Goal: Task Accomplishment & Management: Use online tool/utility

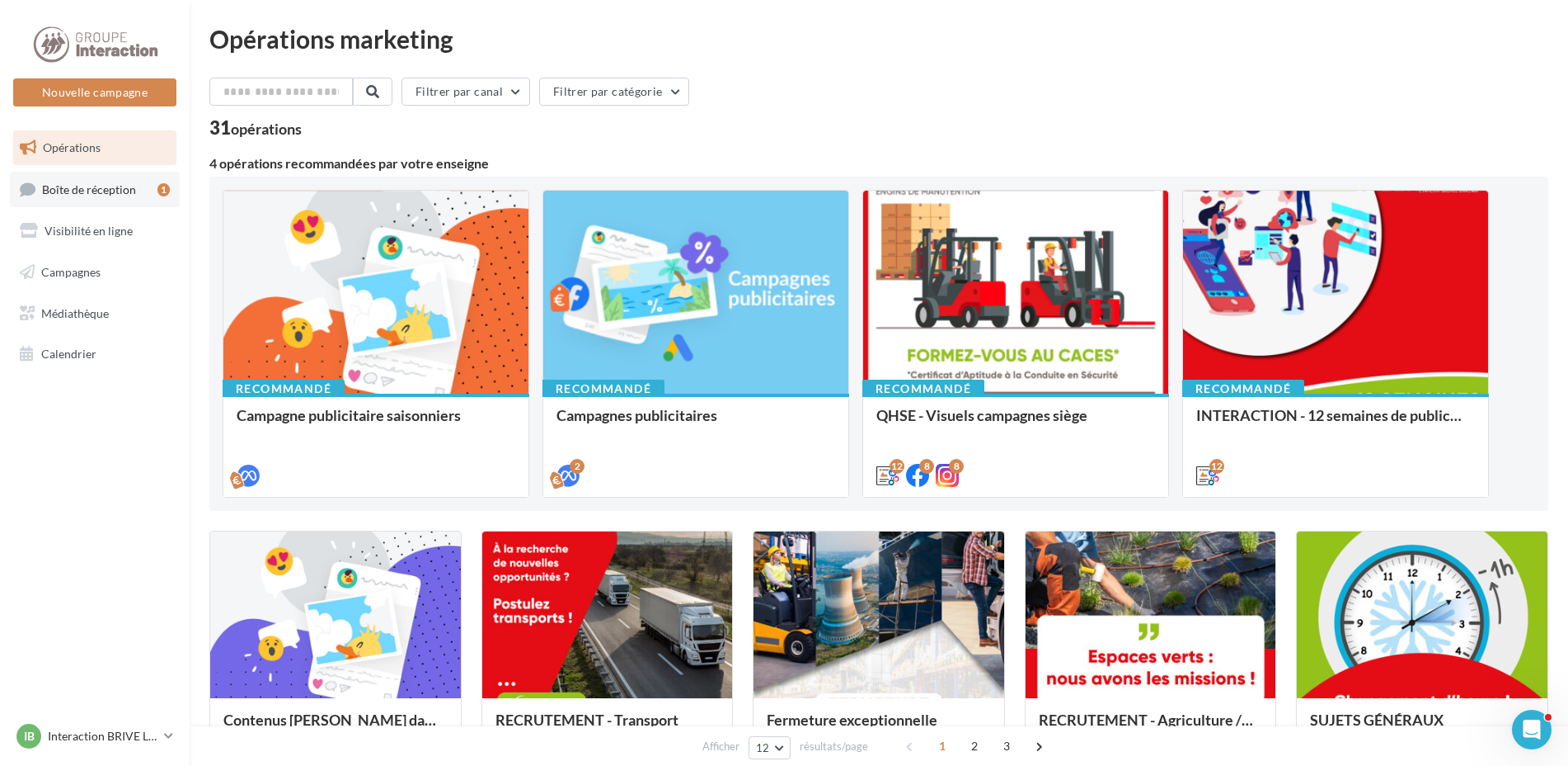
click at [135, 184] on link "Boîte de réception 1" at bounding box center [95, 189] width 170 height 35
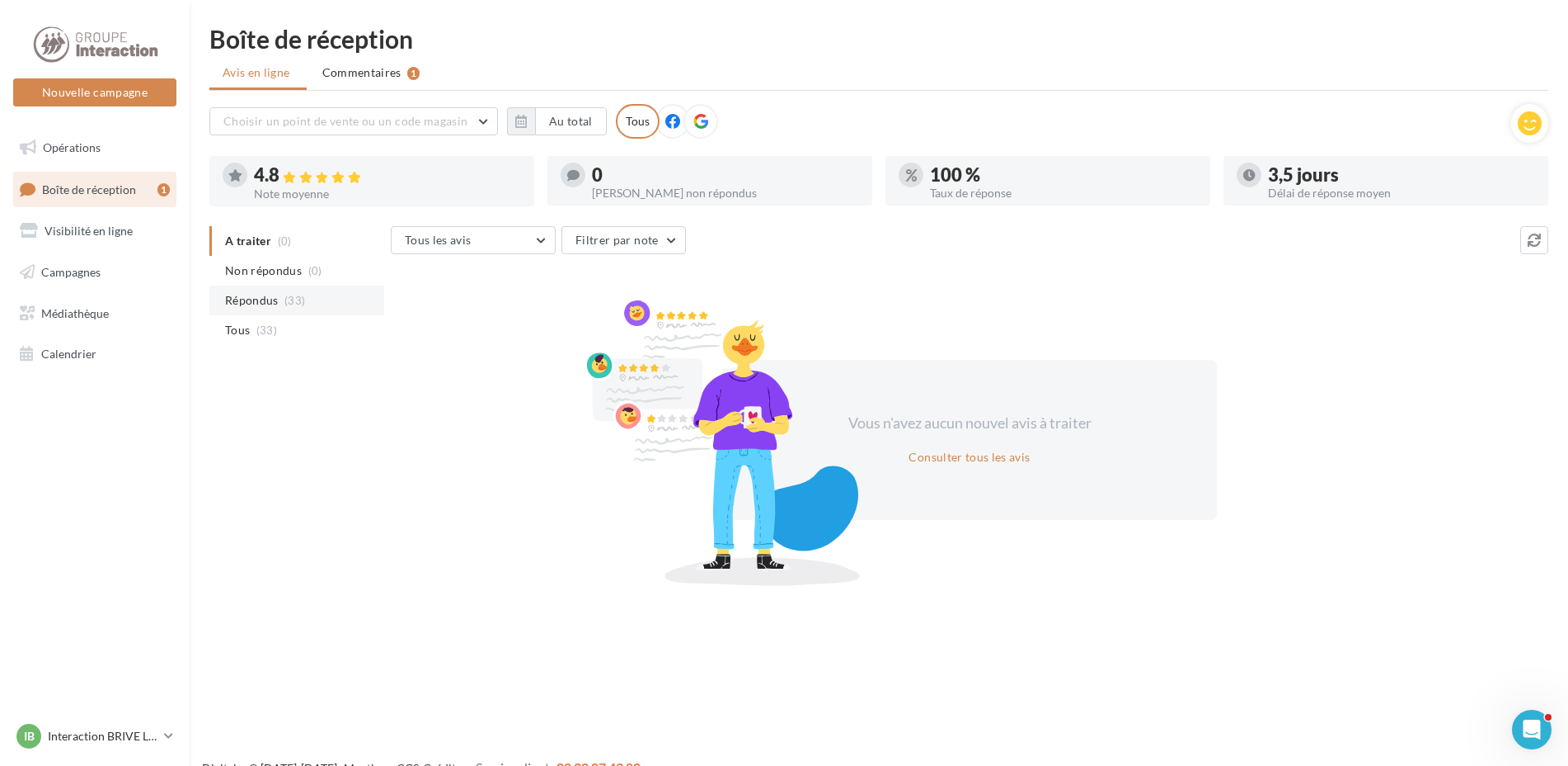
click at [248, 305] on span "Répondus" at bounding box center [252, 301] width 53 height 17
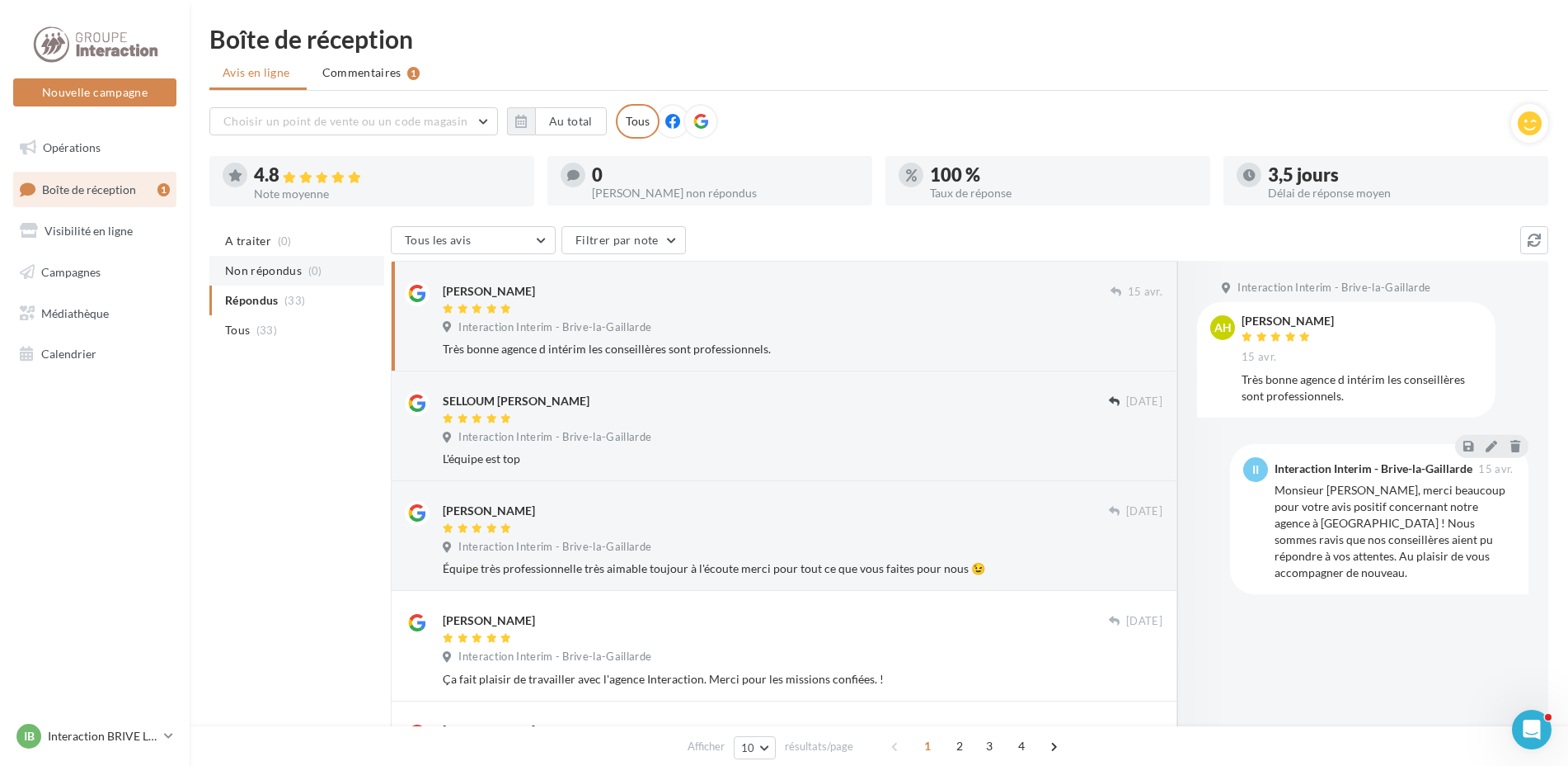
click at [262, 271] on span "Non répondus" at bounding box center [263, 271] width 76 height 17
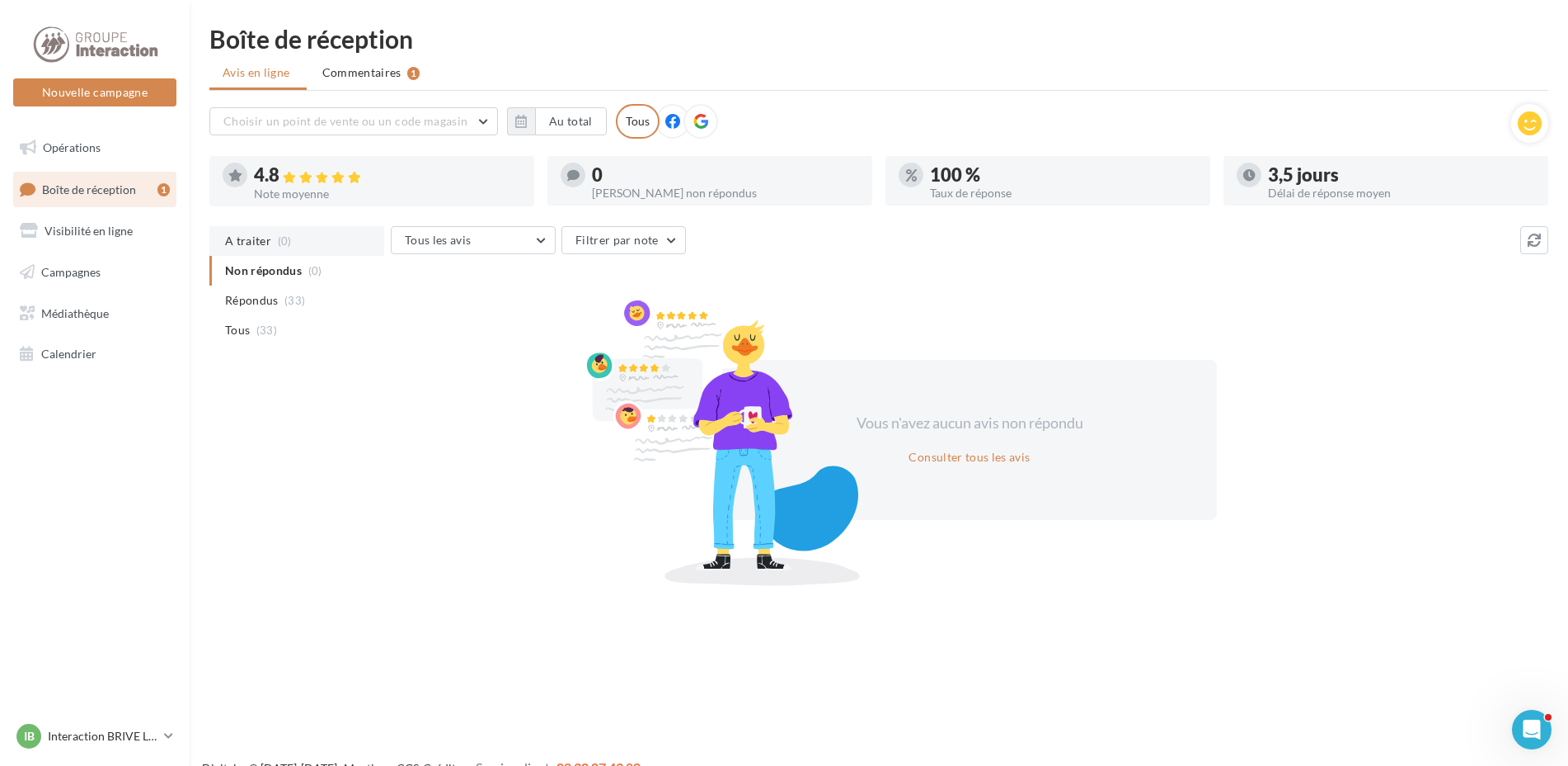
click at [258, 239] on span "A traiter" at bounding box center [248, 241] width 46 height 17
click at [71, 144] on span "Opérations" at bounding box center [72, 147] width 58 height 14
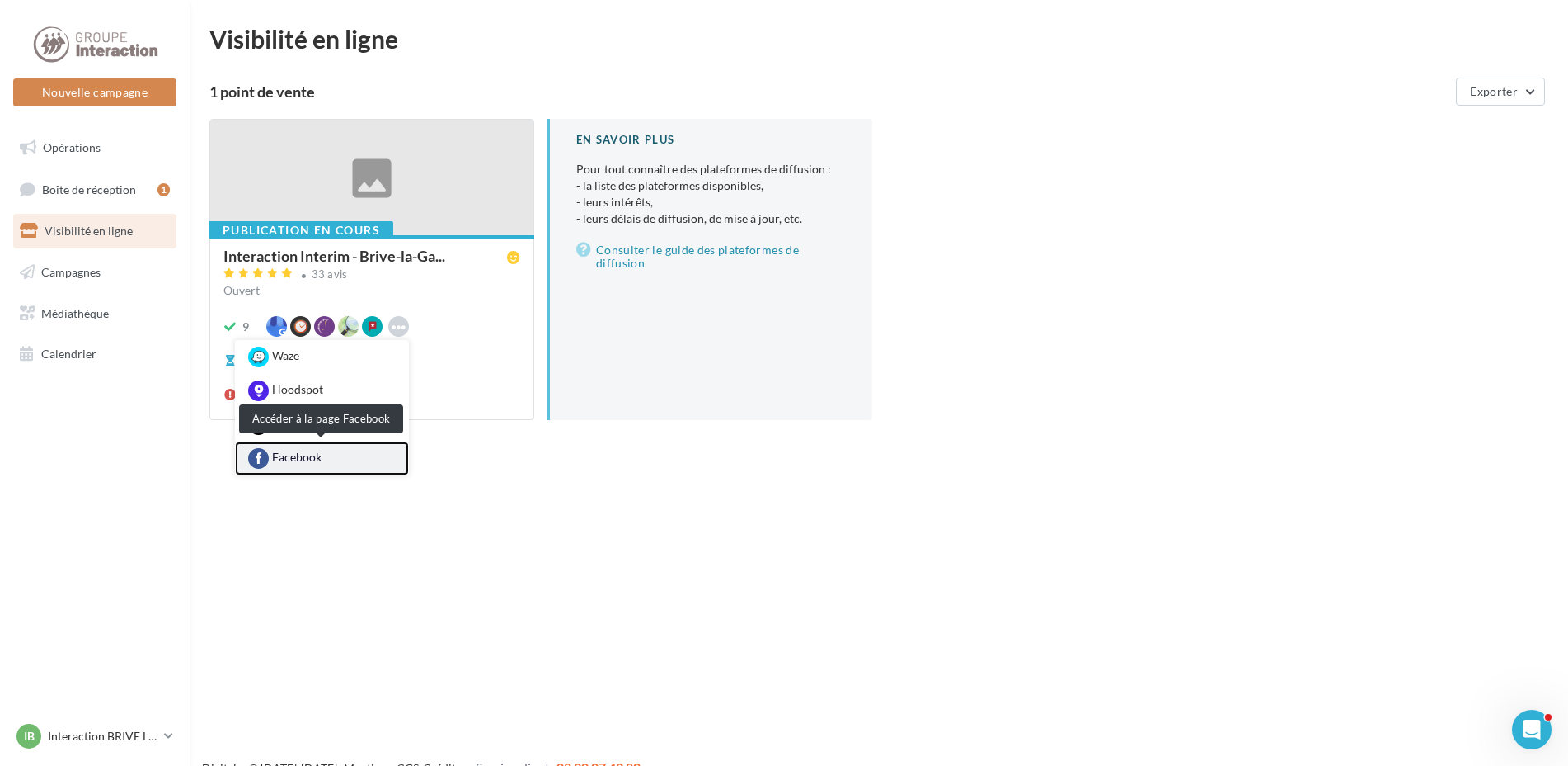
click at [323, 454] on link "Facebook" at bounding box center [322, 458] width 174 height 34
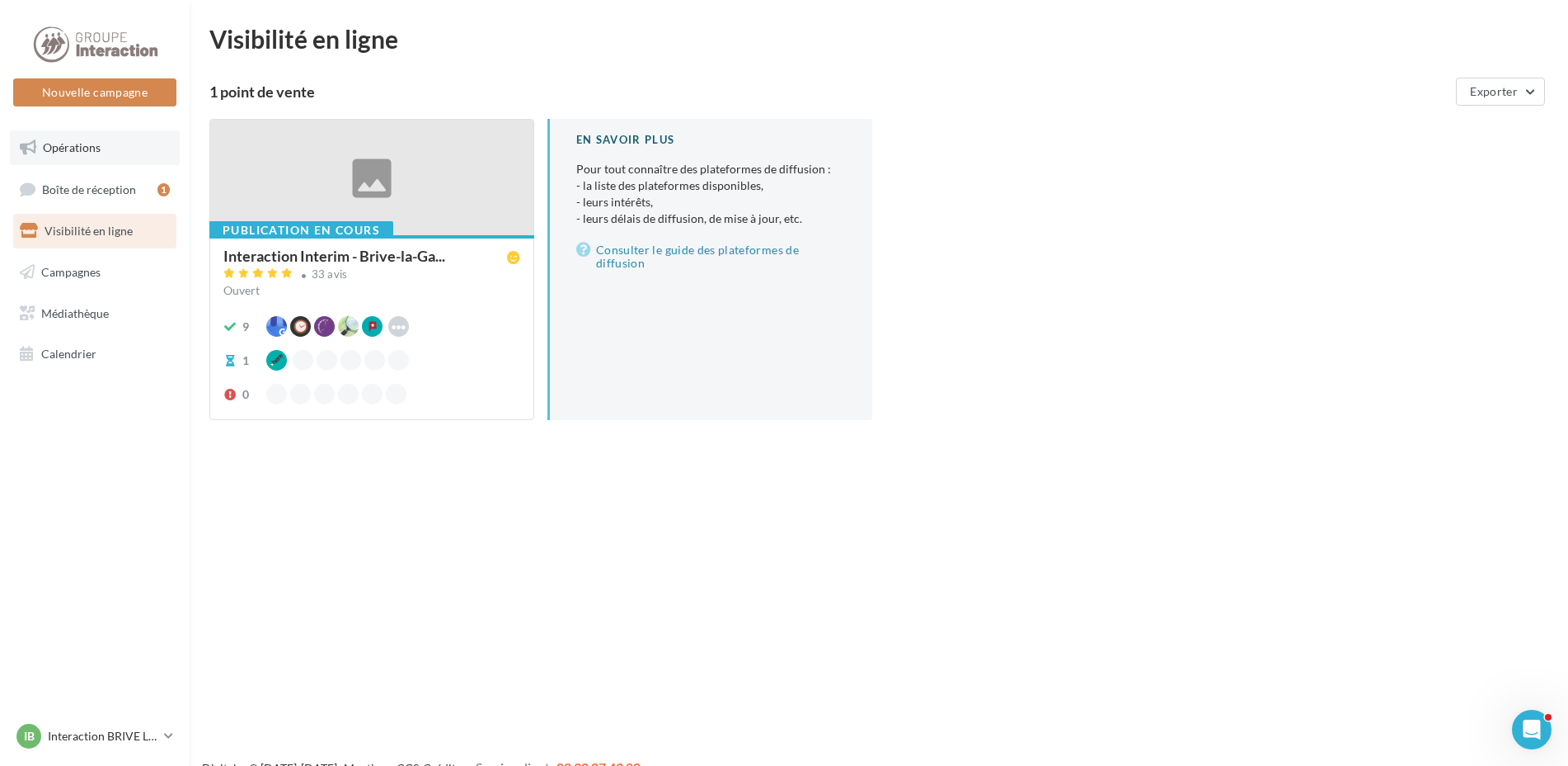
click at [73, 151] on span "Opérations" at bounding box center [72, 147] width 58 height 14
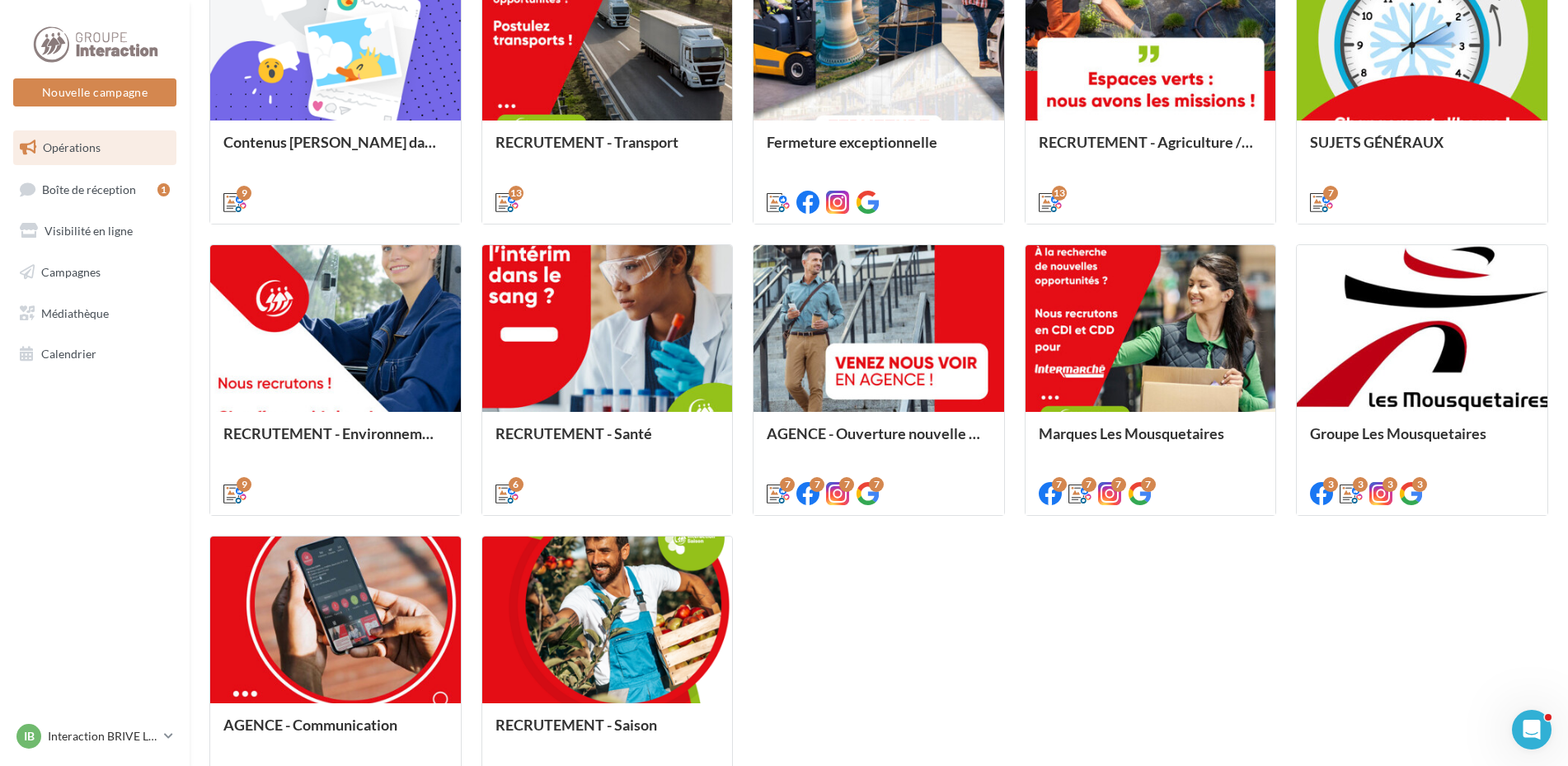
scroll to position [756, 0]
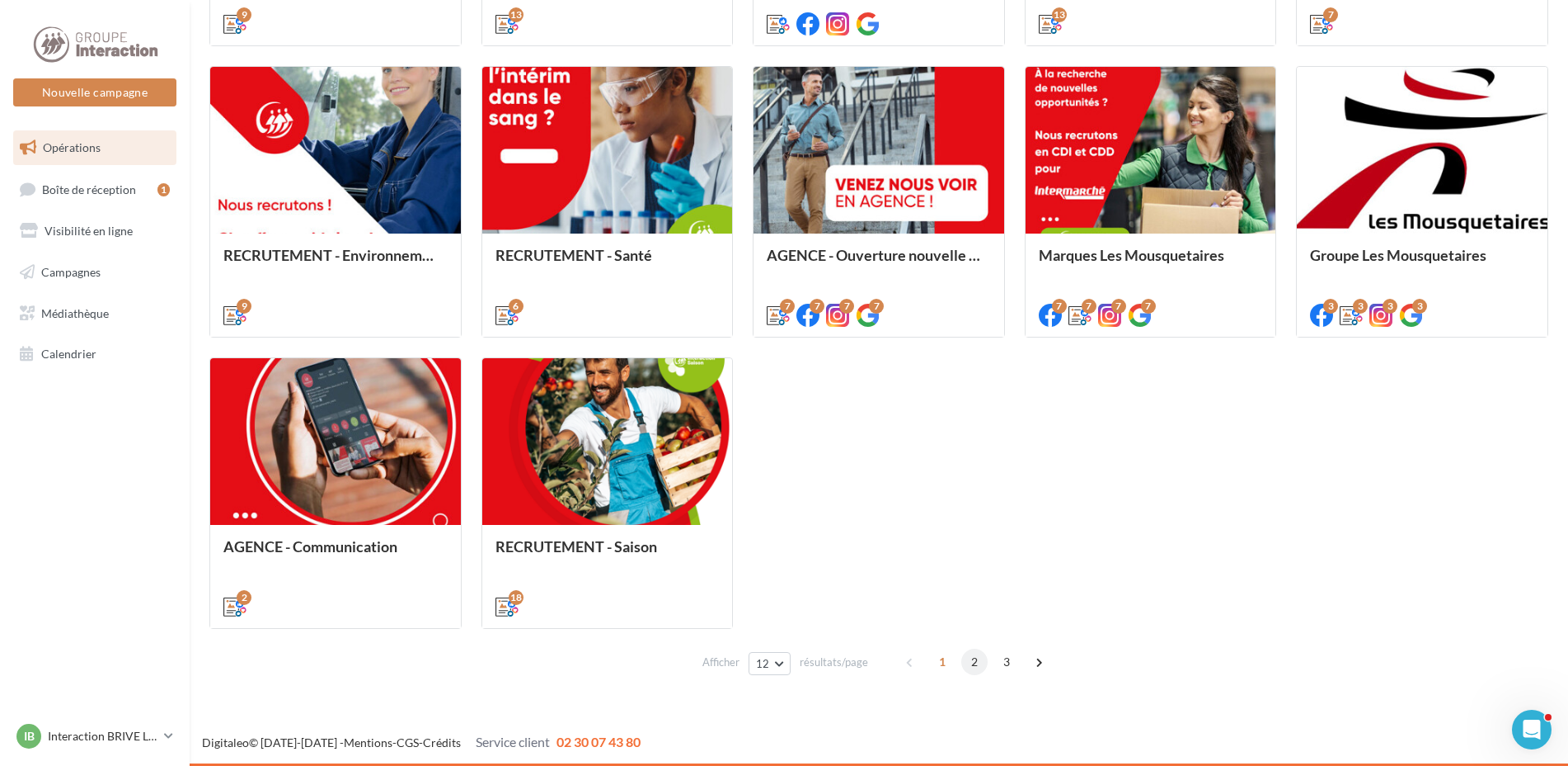
click at [970, 665] on span "2" at bounding box center [975, 662] width 27 height 27
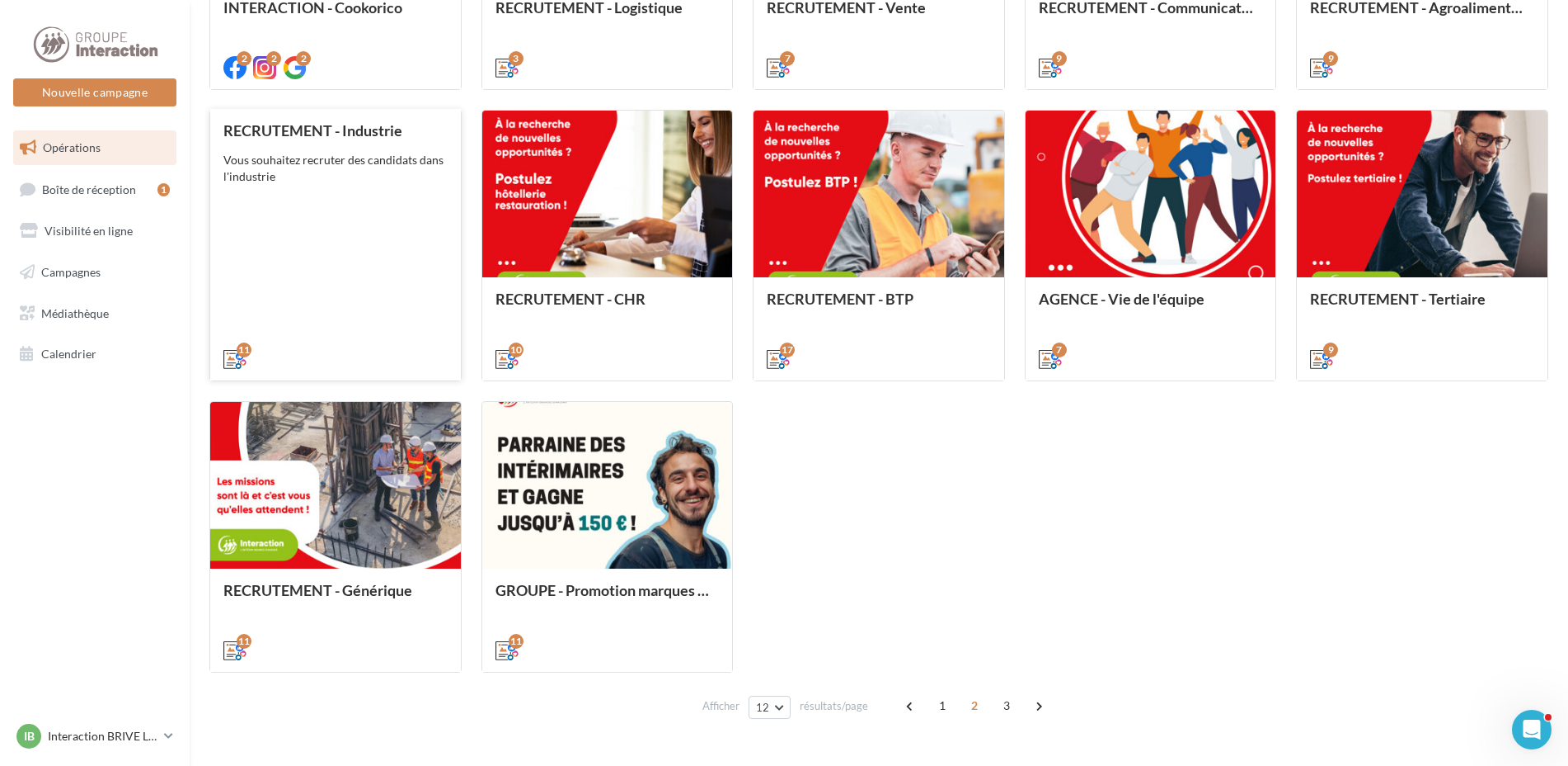
scroll to position [630, 0]
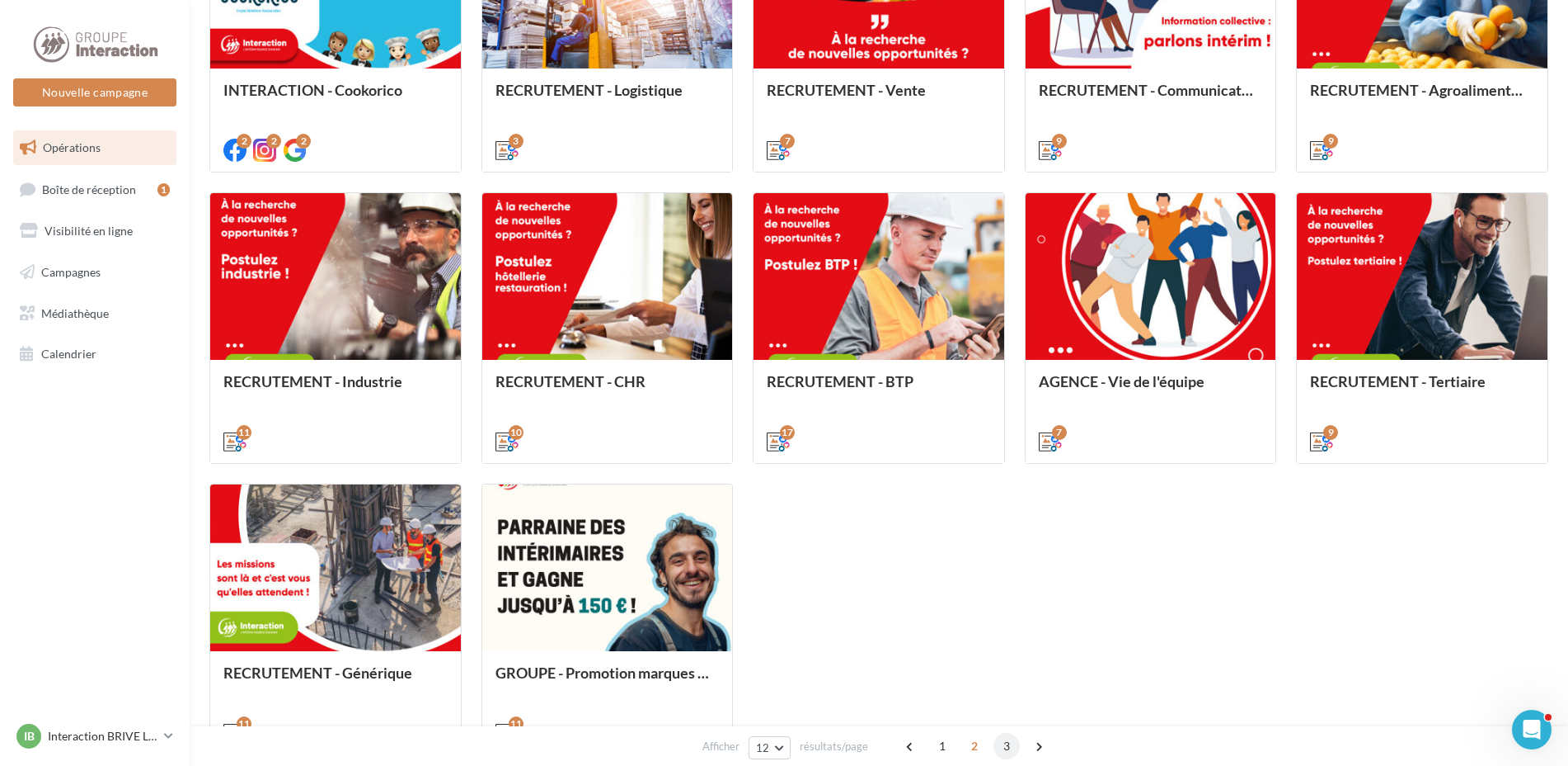
click at [1005, 750] on span "3" at bounding box center [1007, 746] width 27 height 27
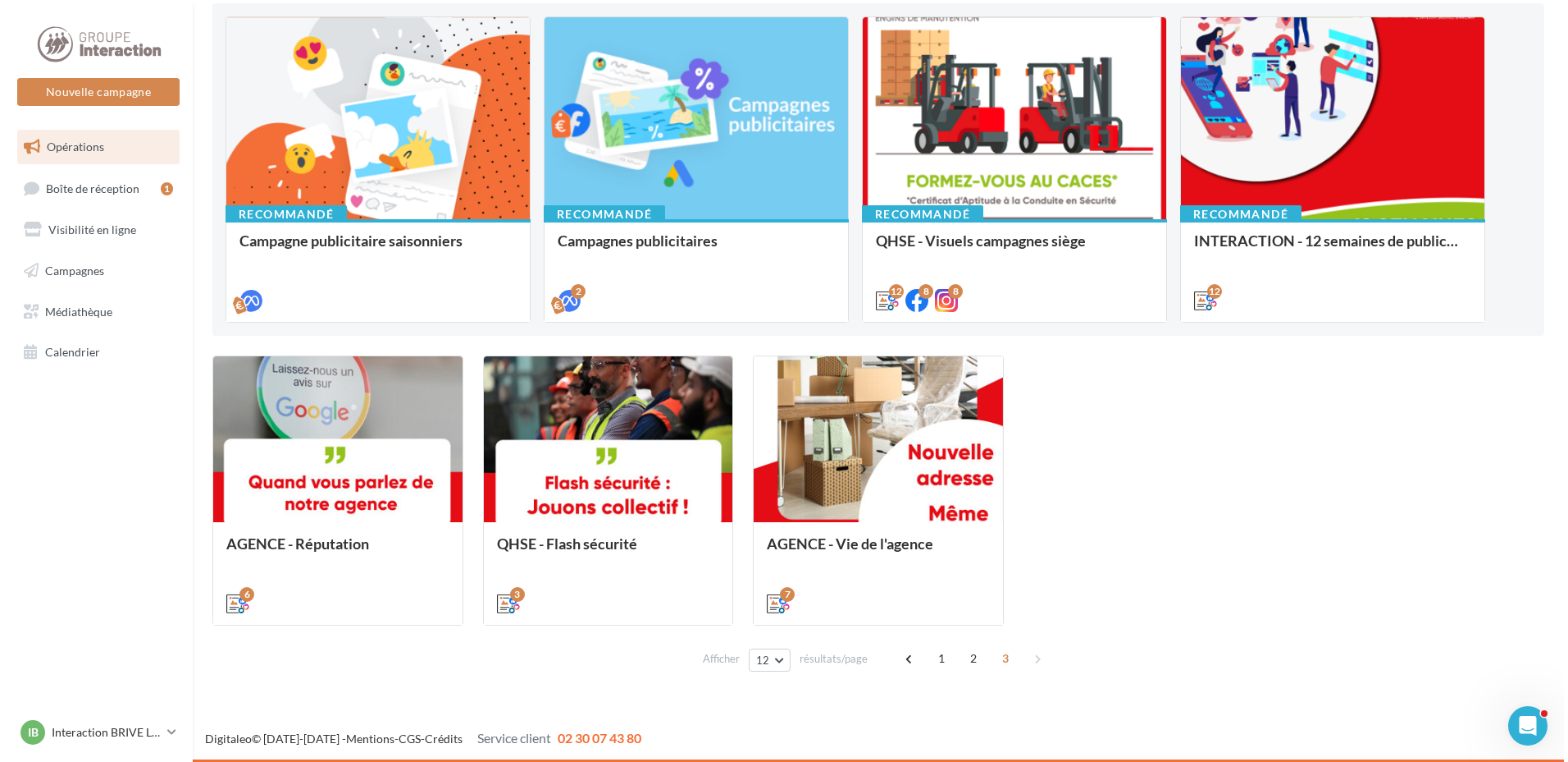
scroll to position [172, 0]
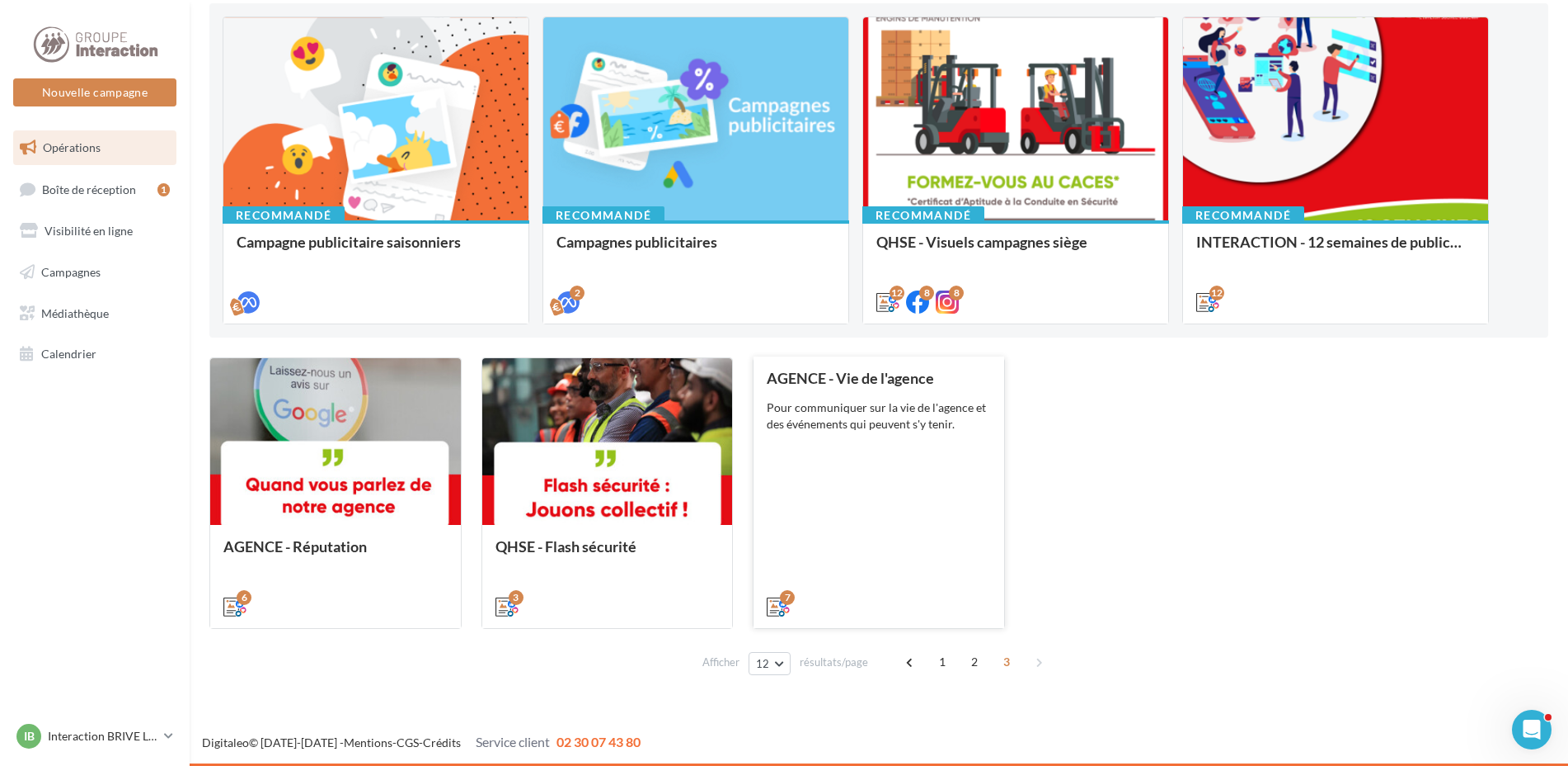
click at [961, 526] on div "AGENCE - Vie de l'agence Pour communiquer sur la vie de l'agence et des événeme…" at bounding box center [878, 491] width 224 height 243
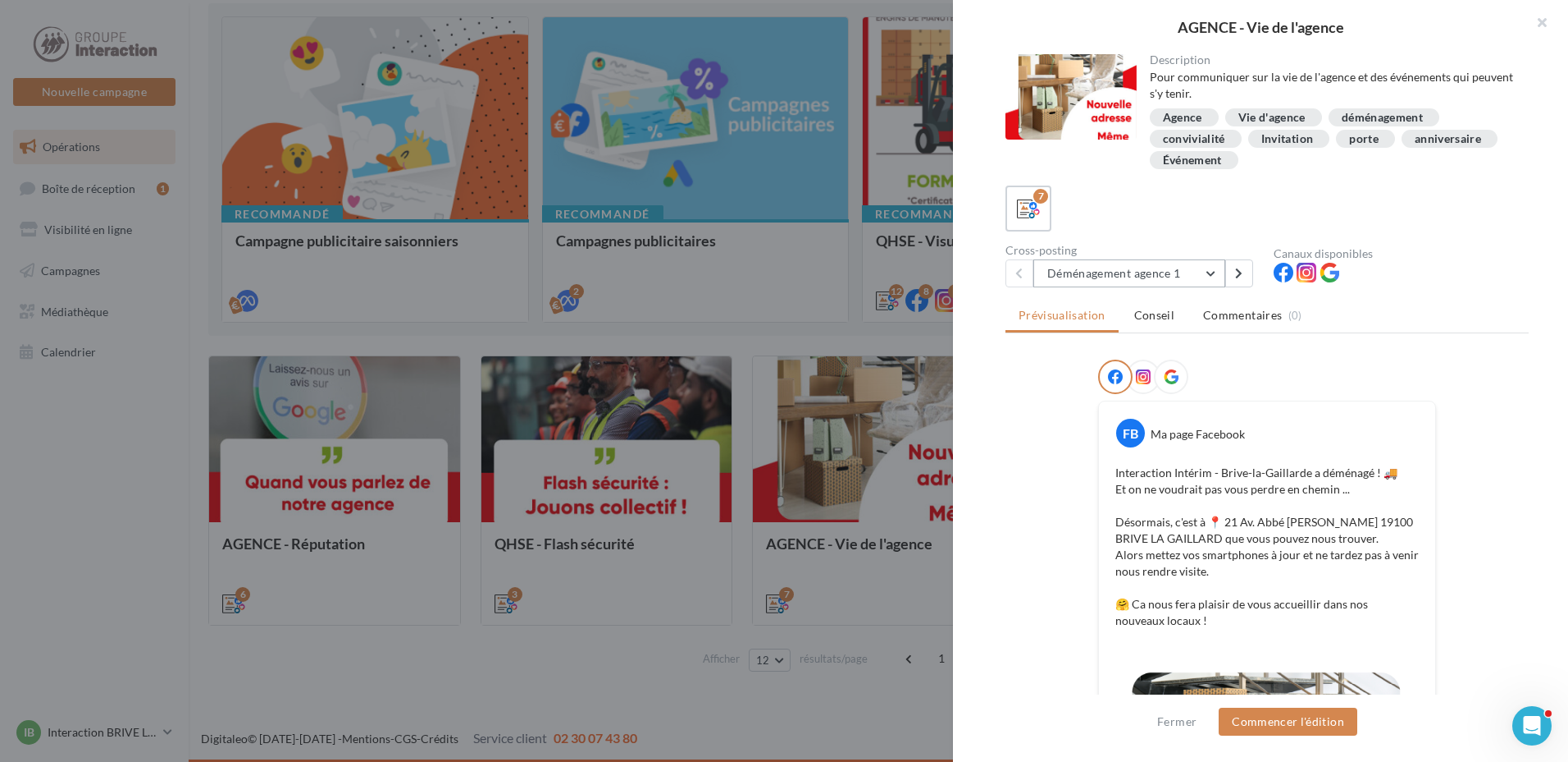
click at [1216, 283] on button "Déménagement agence 1" at bounding box center [1129, 273] width 192 height 28
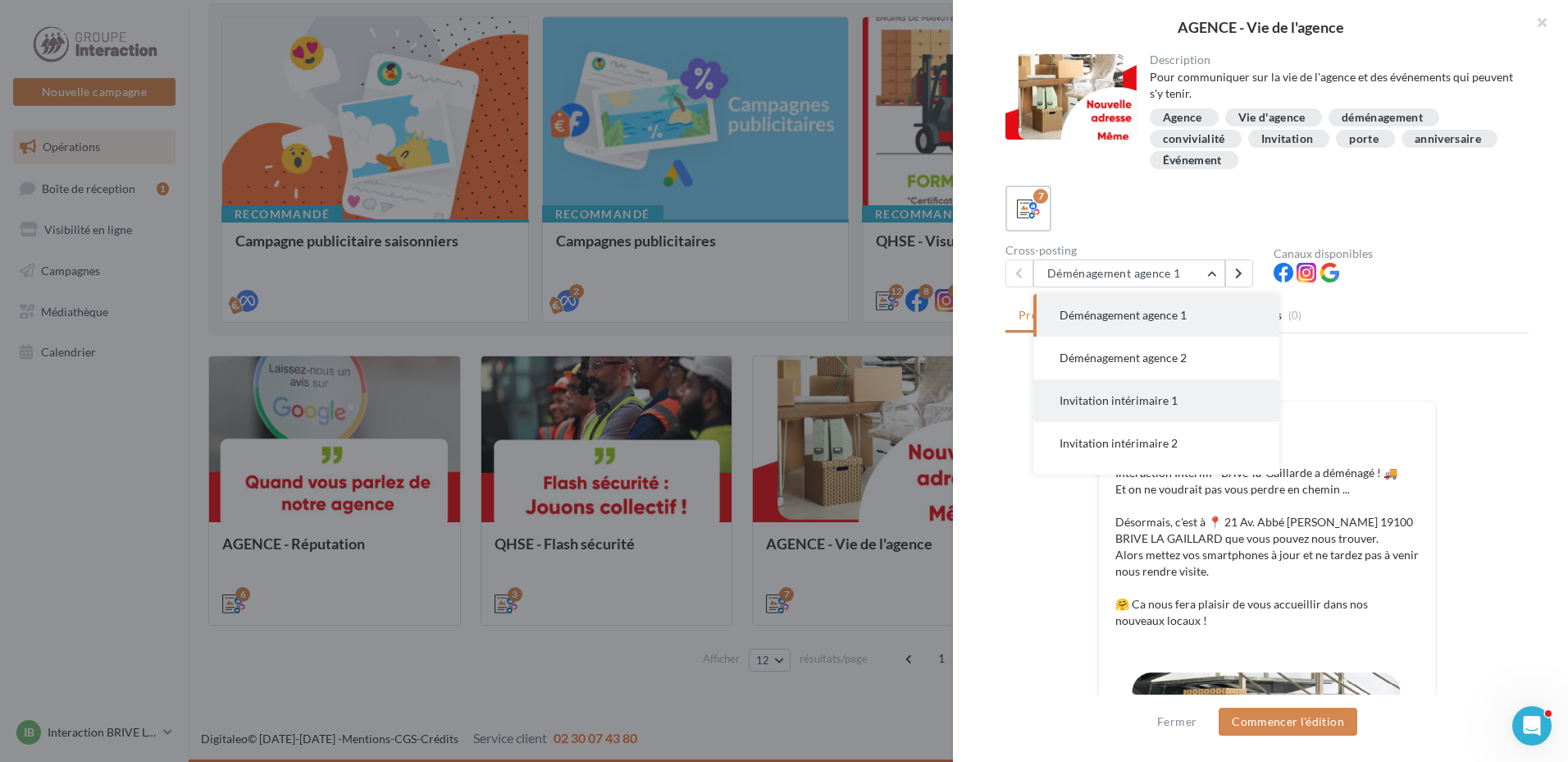
click at [1118, 404] on span "Invitation intérimaire 1" at bounding box center [1118, 400] width 118 height 14
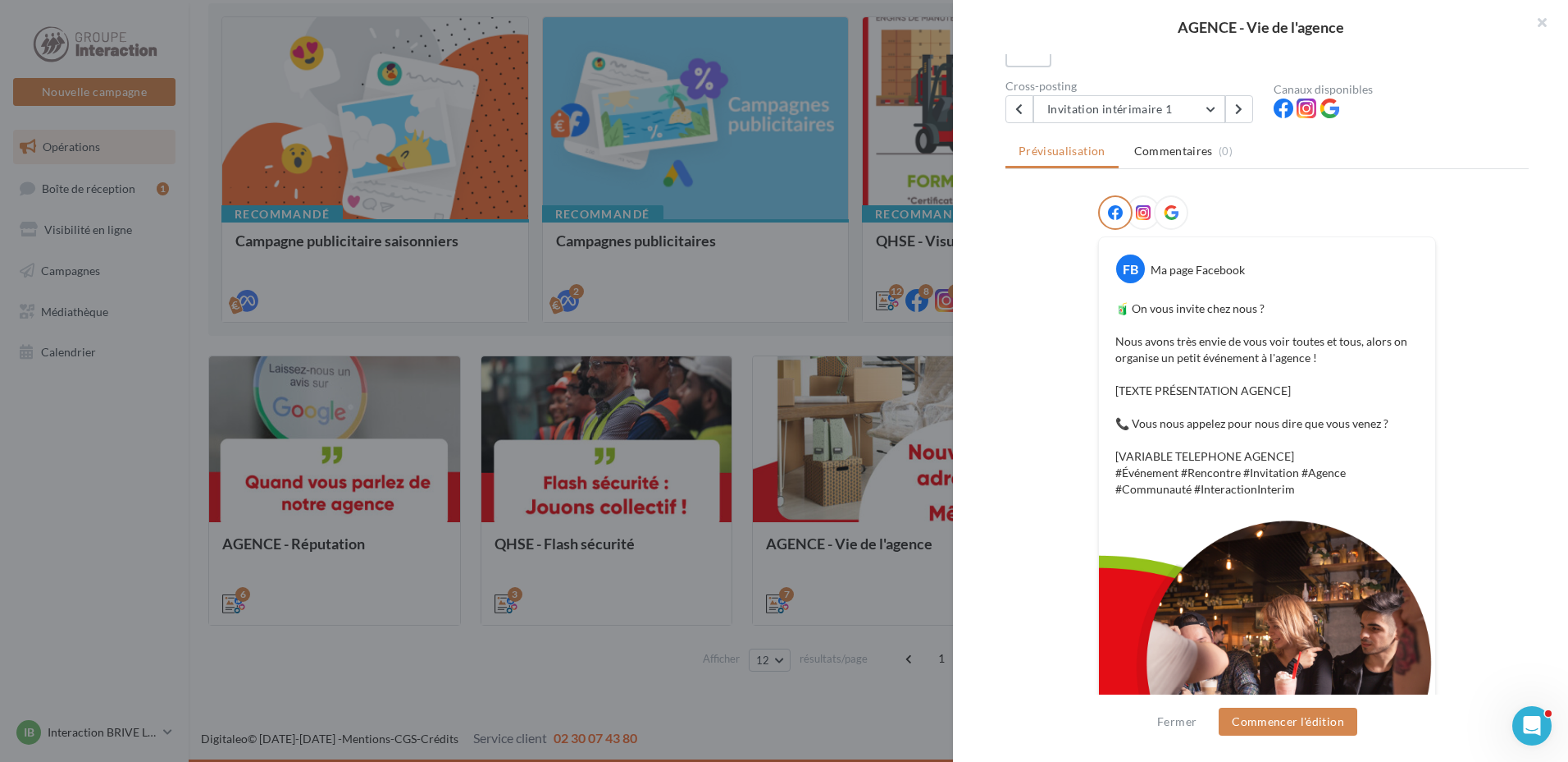
scroll to position [83, 0]
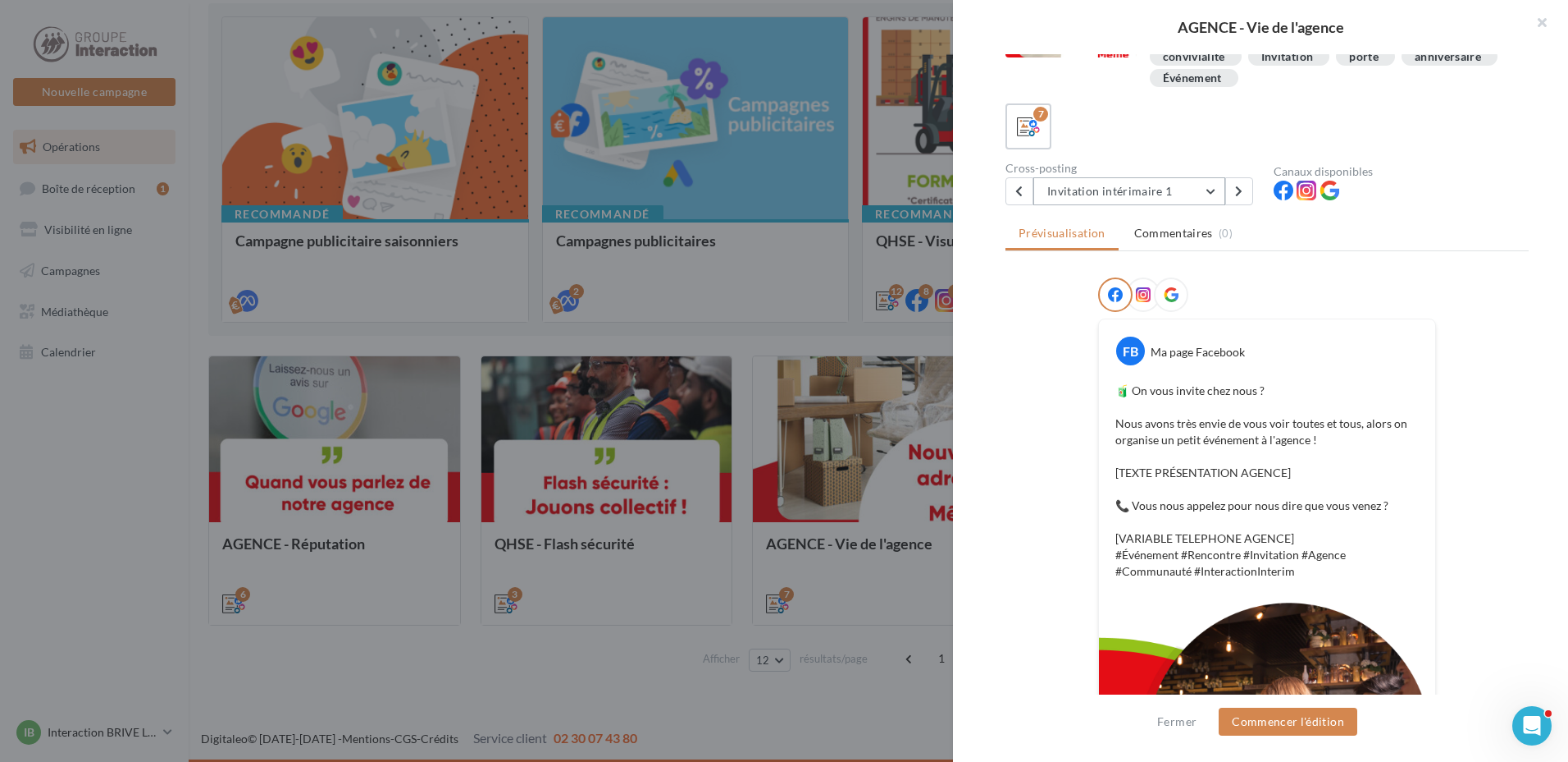
click at [1205, 198] on button "Invitation intérimaire 1" at bounding box center [1129, 191] width 192 height 28
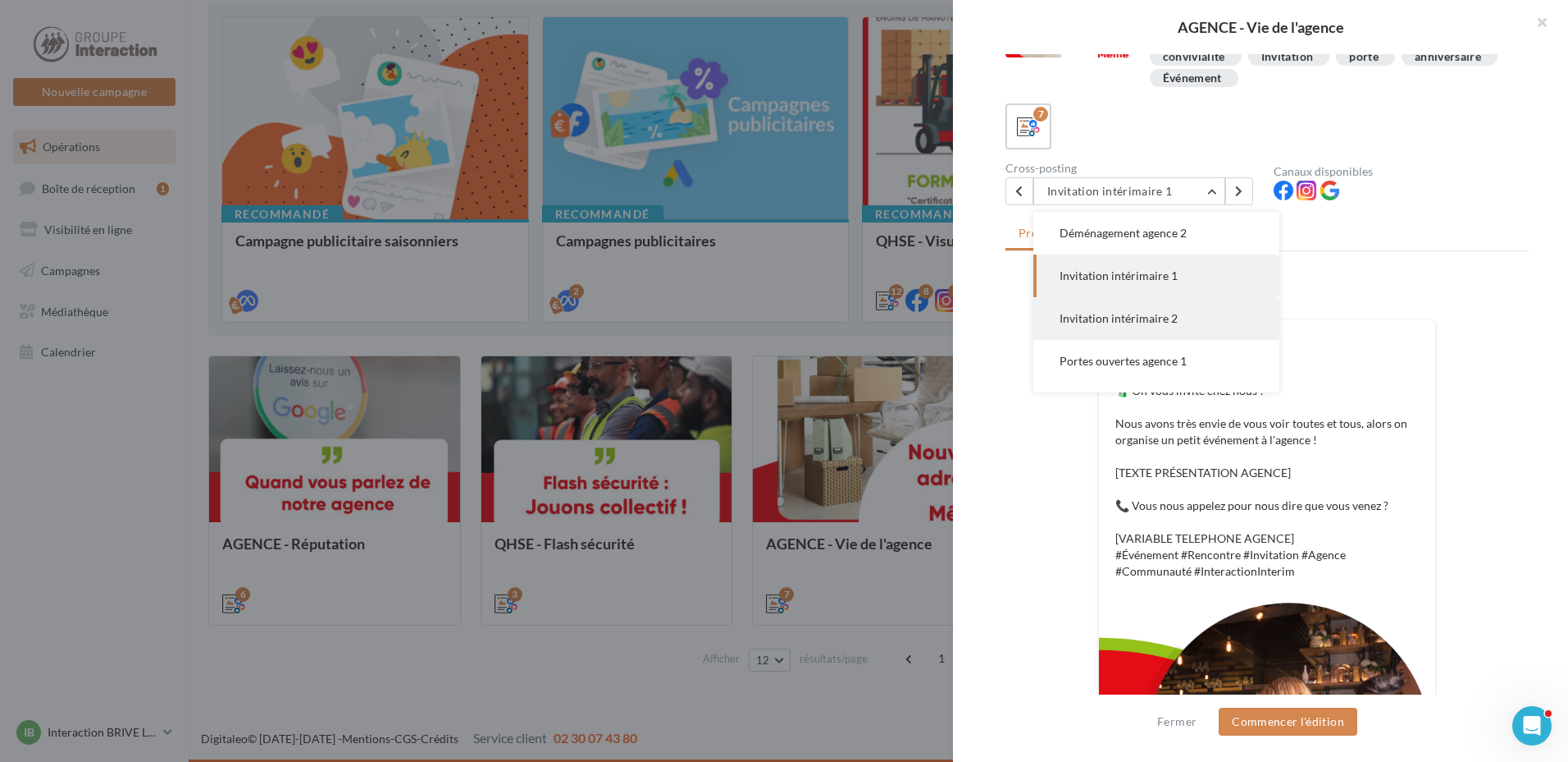
click at [1131, 330] on button "Invitation intérimaire 2" at bounding box center [1157, 318] width 247 height 43
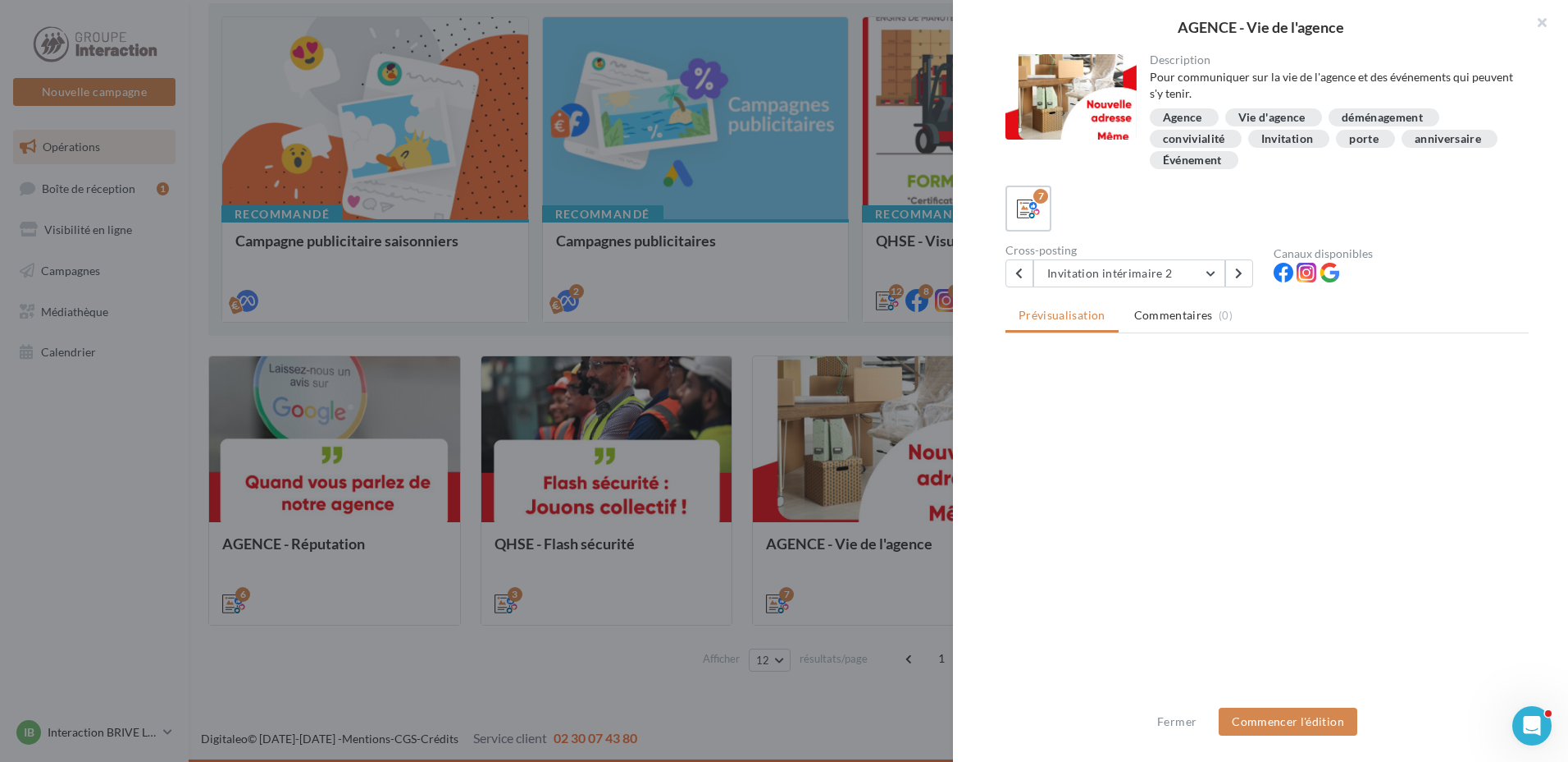
scroll to position [0, 0]
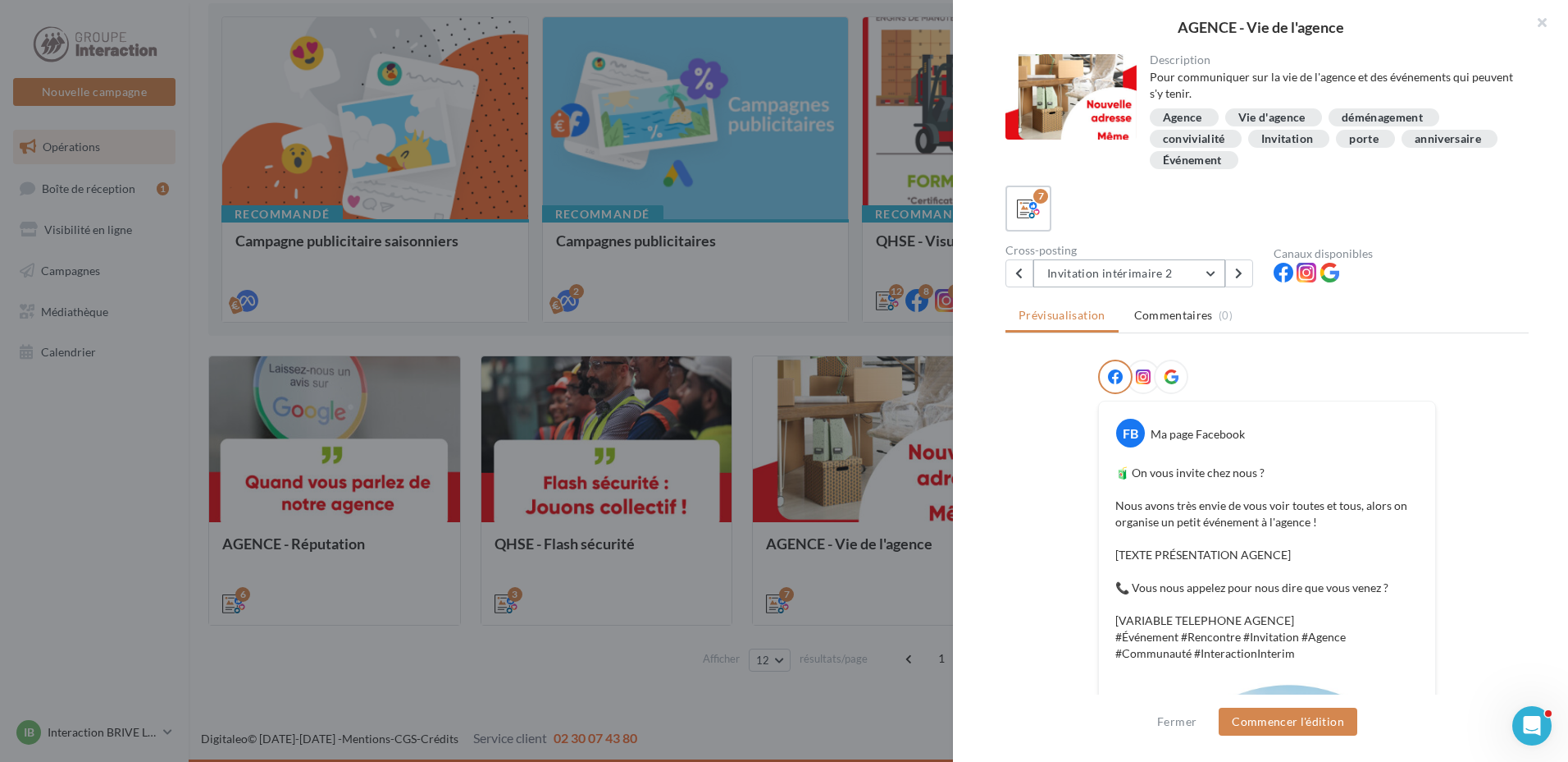
click at [1211, 268] on button "Invitation intérimaire 2" at bounding box center [1129, 273] width 192 height 28
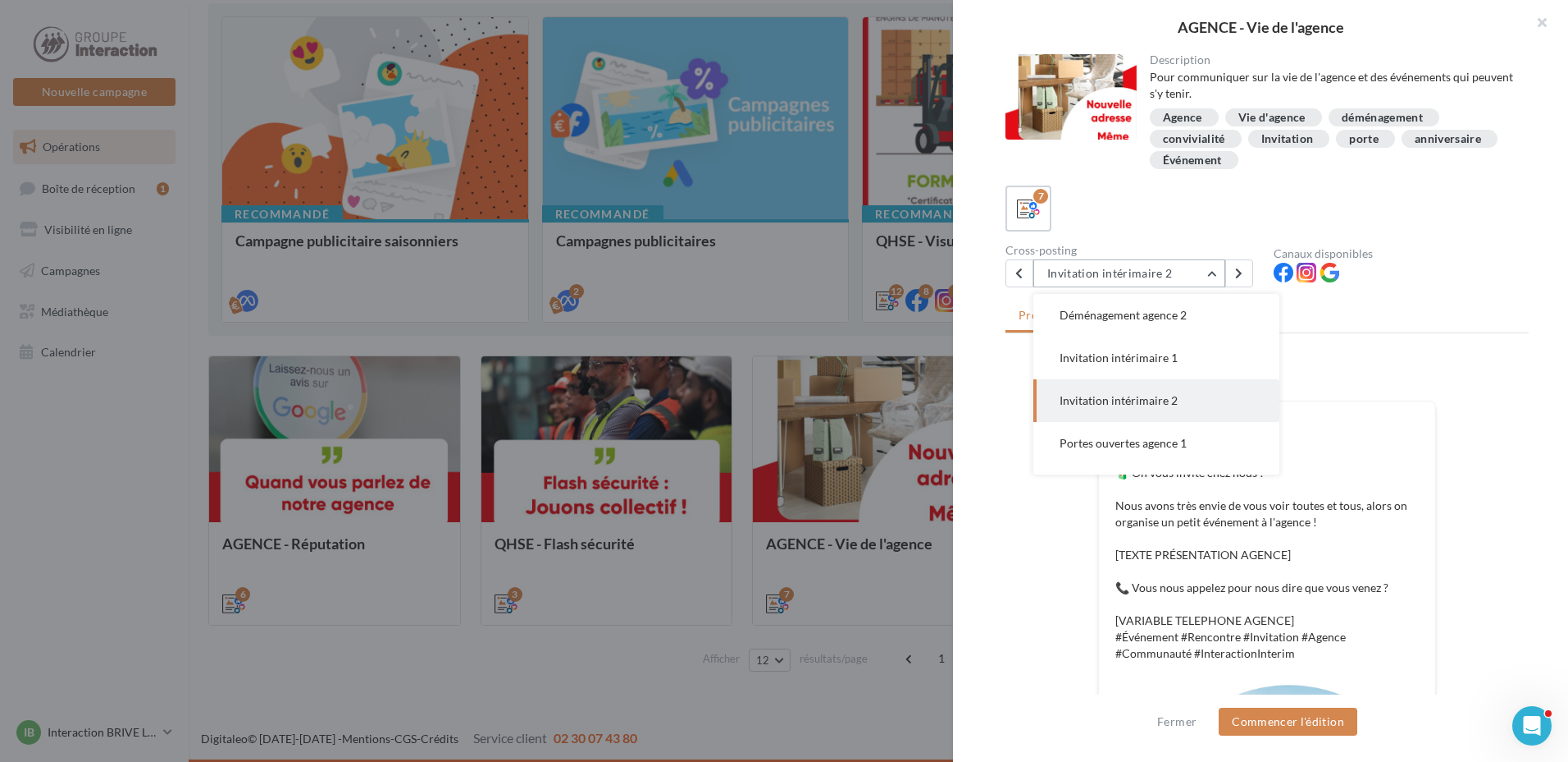
scroll to position [85, 0]
click at [1157, 408] on button "Portes ouvertes agence 1" at bounding box center [1157, 401] width 247 height 43
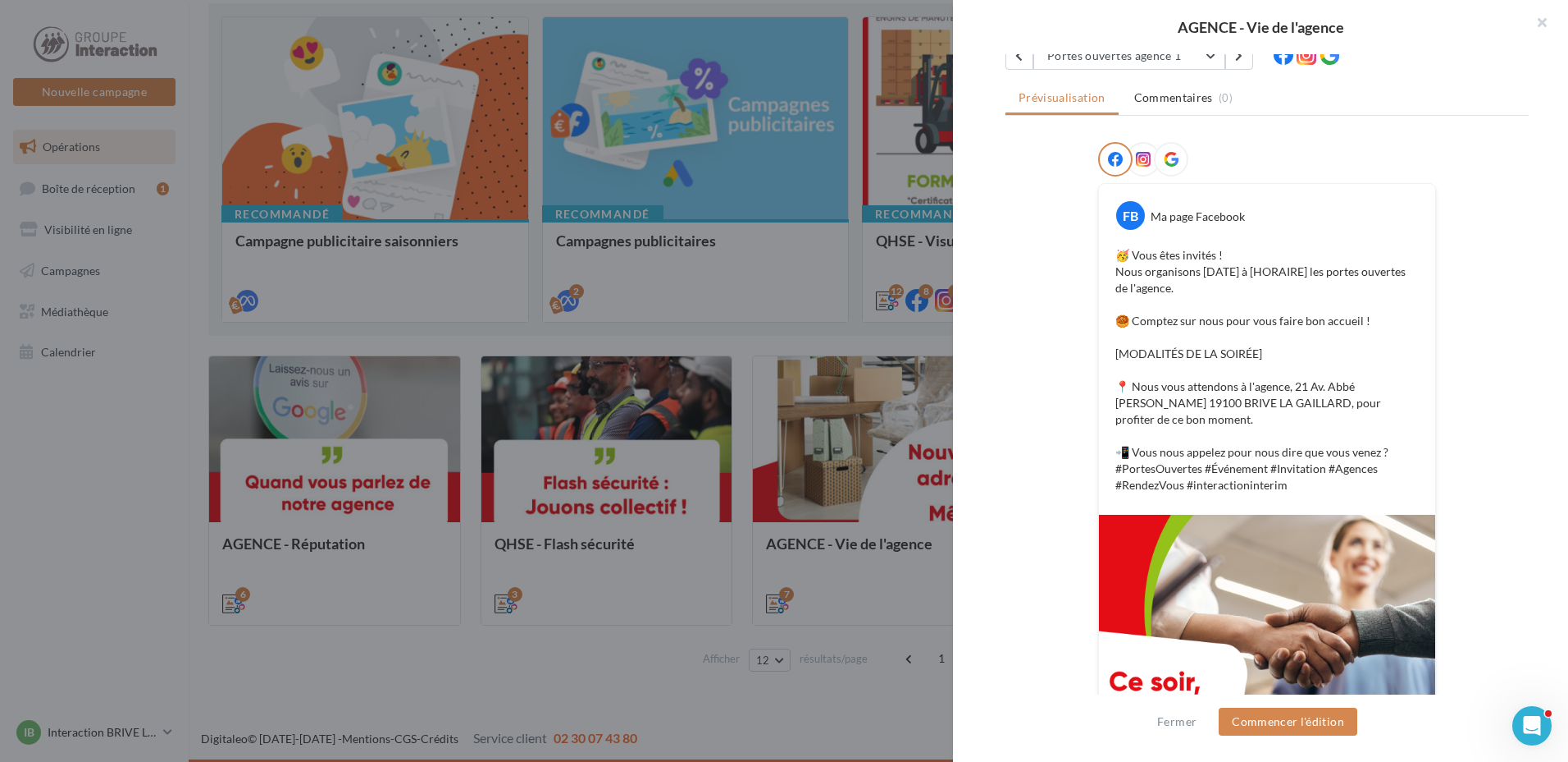
scroll to position [136, 0]
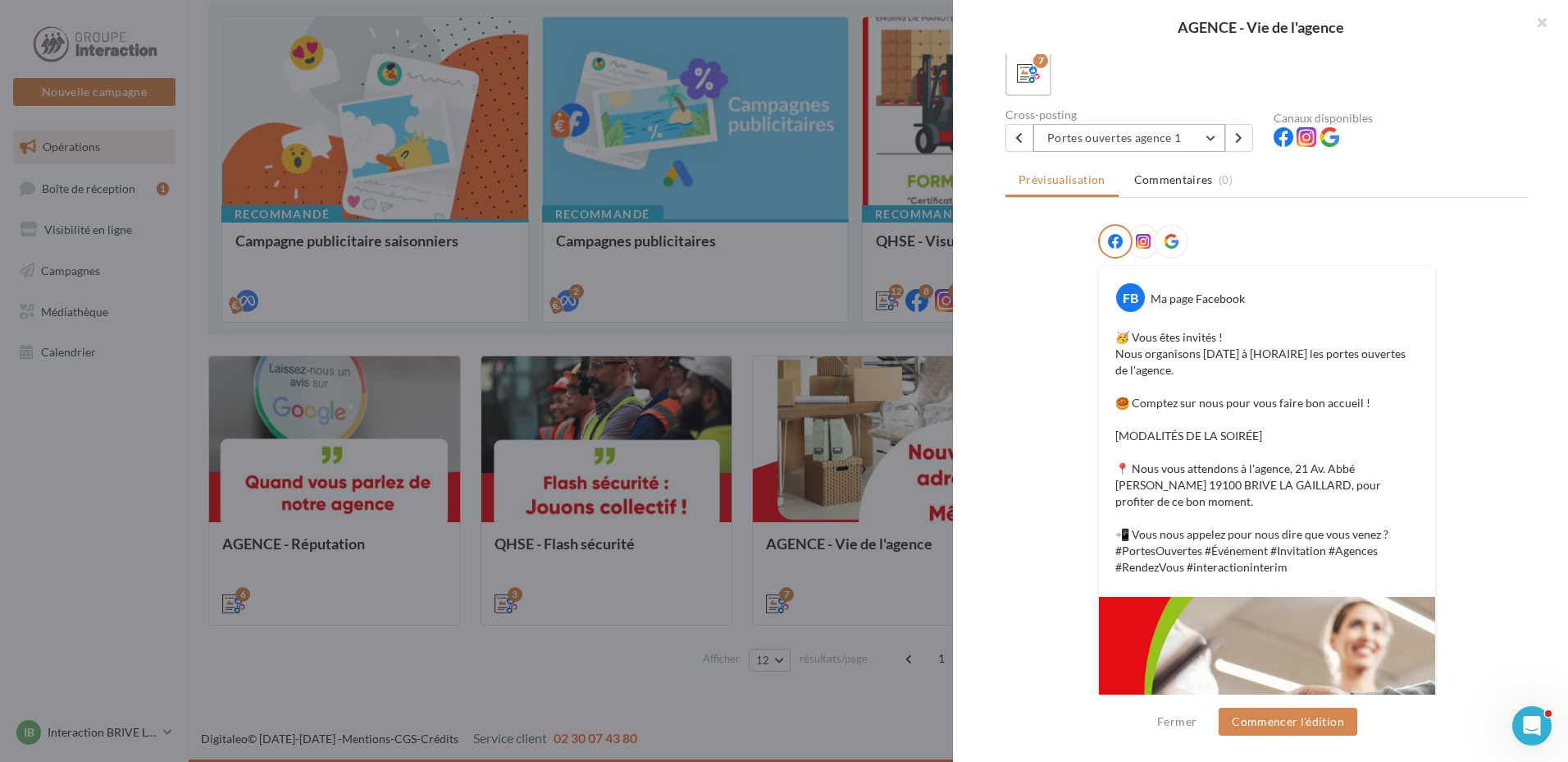
click at [1211, 140] on button "Portes ouvertes agence 1" at bounding box center [1129, 138] width 192 height 28
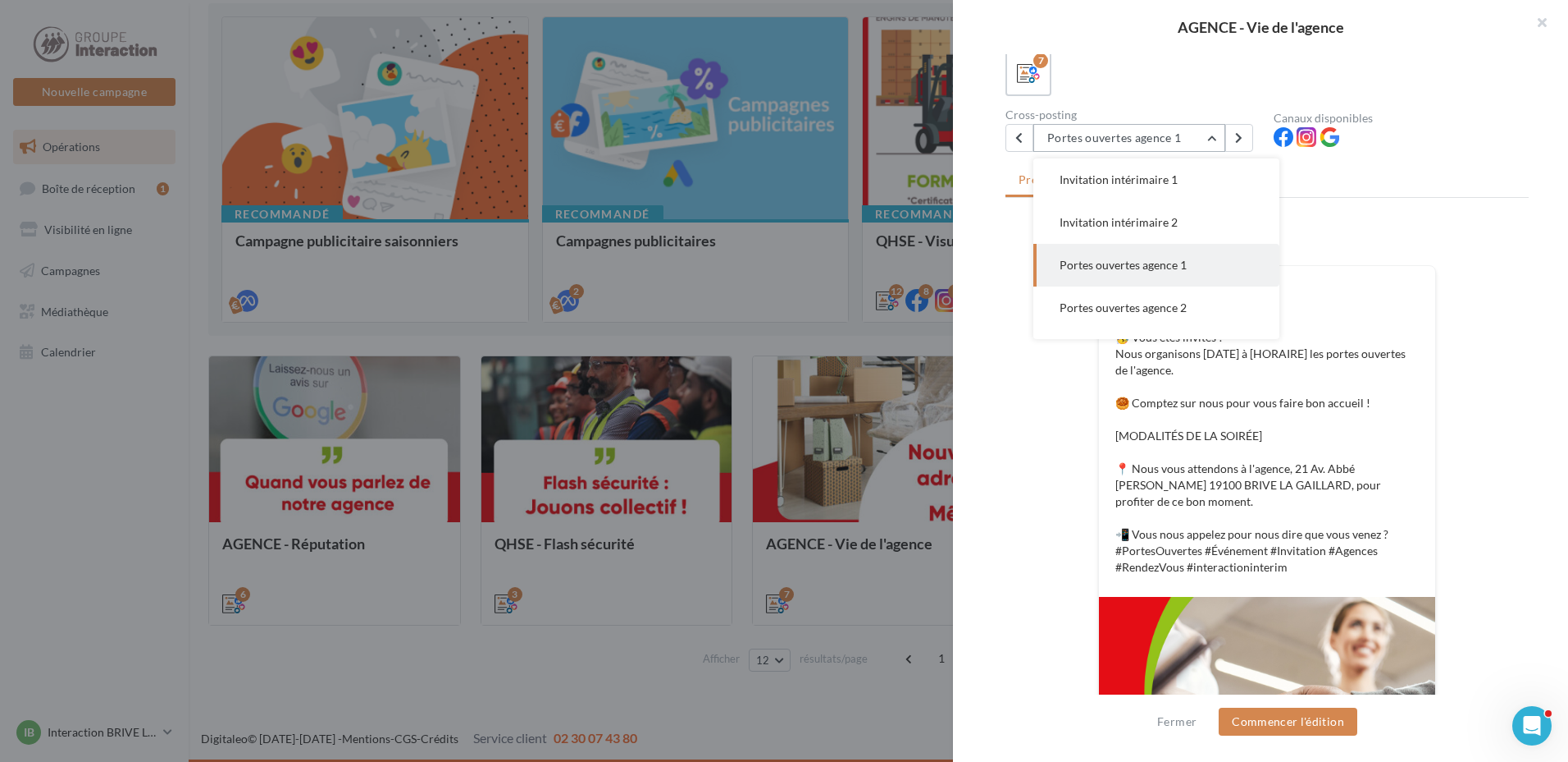
scroll to position [118, 0]
click at [1168, 271] on span "Portes ouvertes agence 2" at bounding box center [1123, 274] width 127 height 14
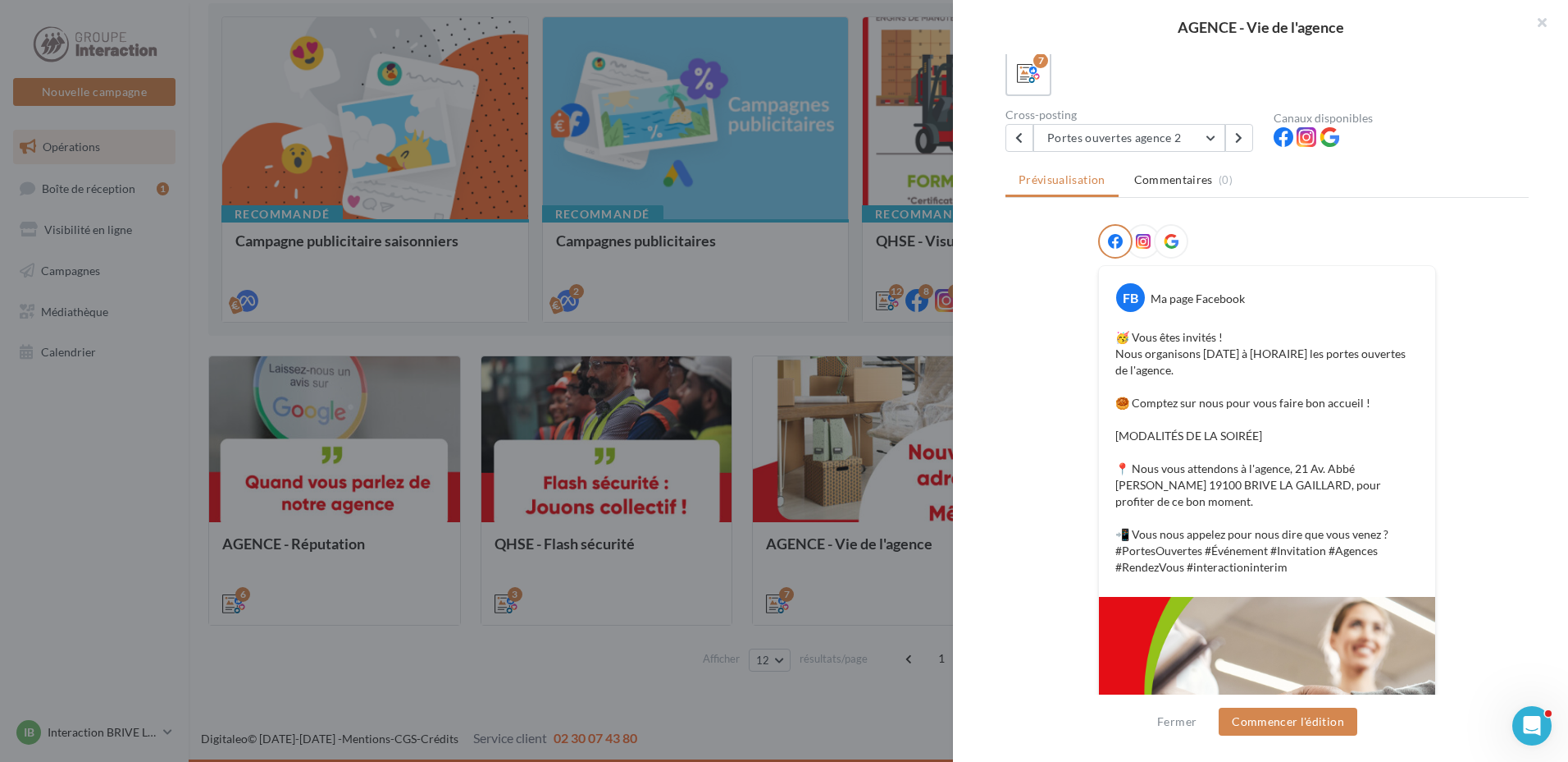
scroll to position [0, 0]
